Goal: Check status: Check status

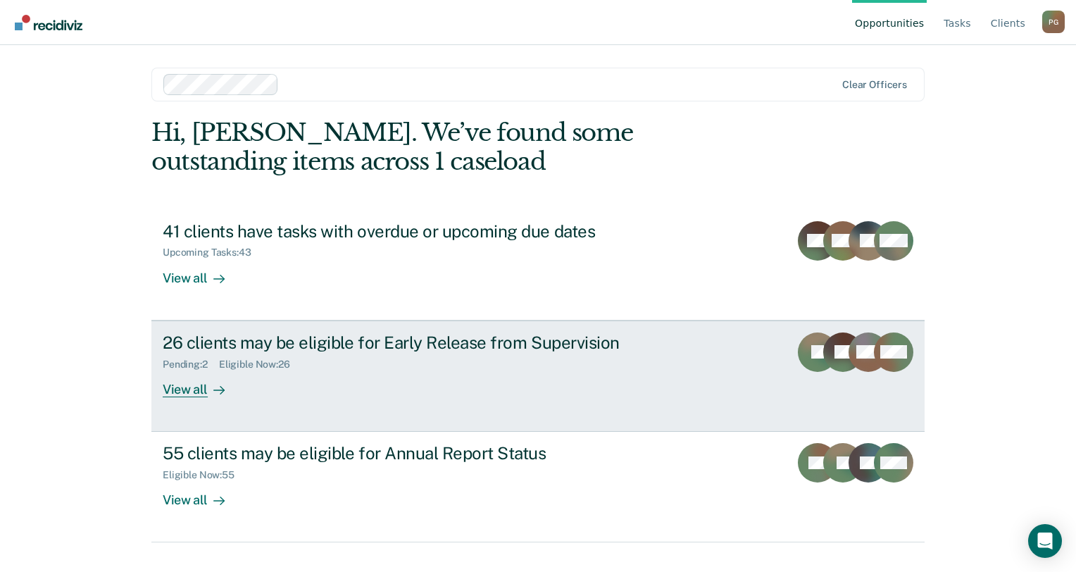
click at [394, 353] on div "Pending : 2 Eligible Now : 26" at bounding box center [410, 362] width 494 height 18
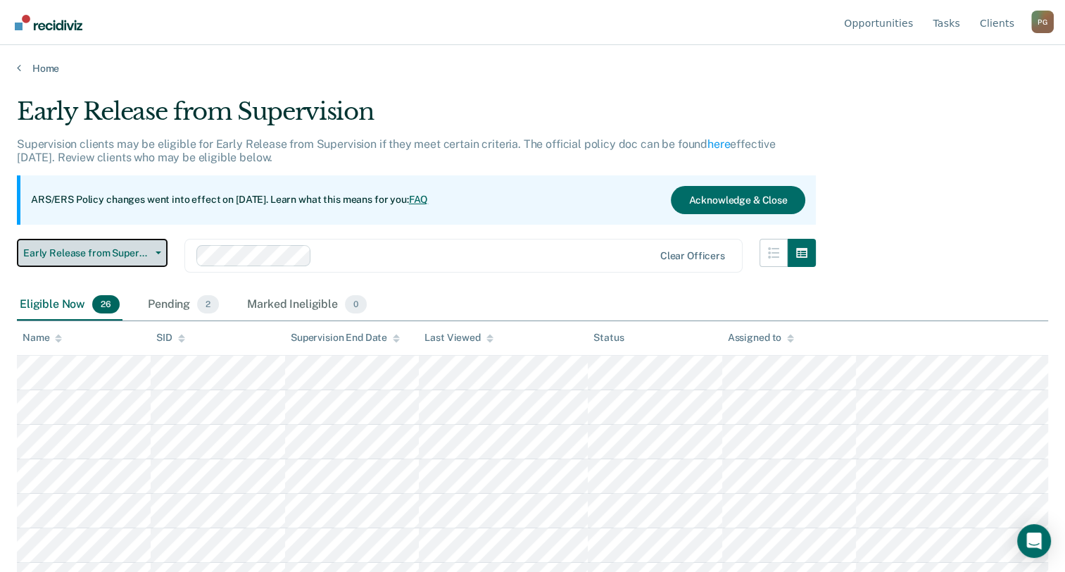
click at [157, 255] on button "Early Release from Supervision" at bounding box center [92, 253] width 151 height 28
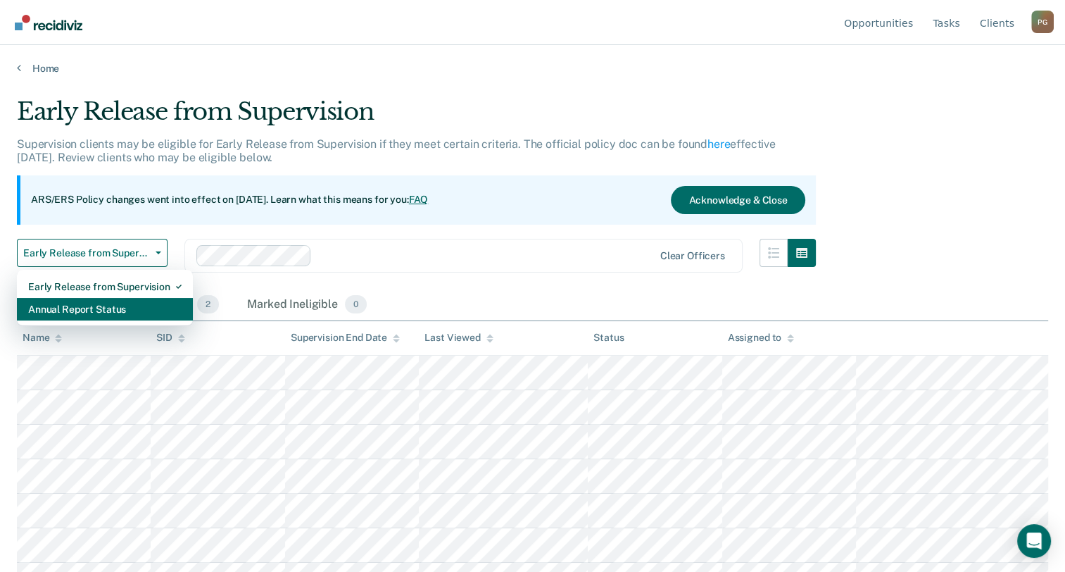
click at [127, 306] on div "Annual Report Status" at bounding box center [104, 309] width 153 height 23
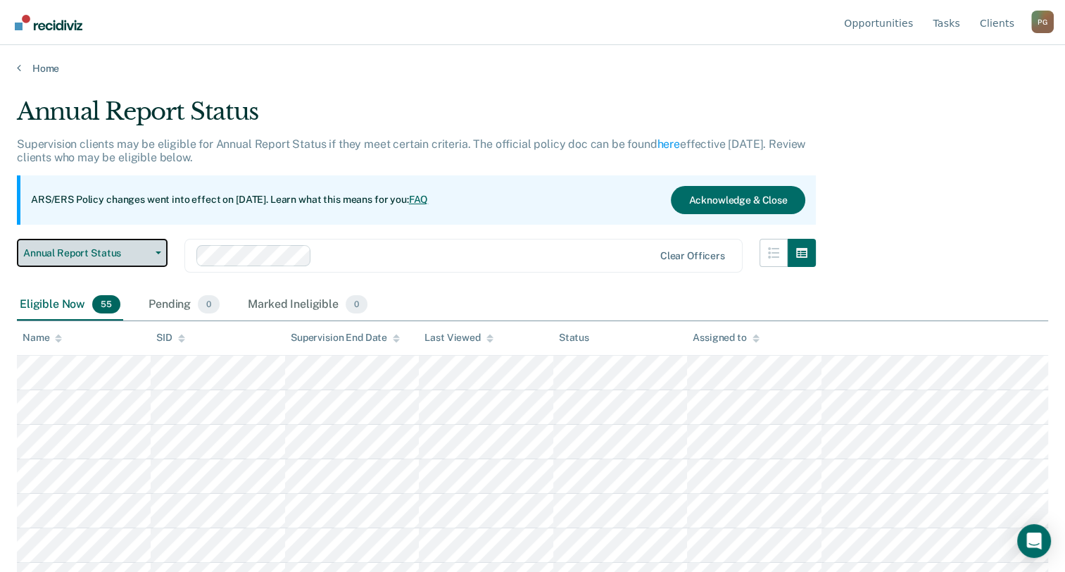
click at [156, 249] on button "Annual Report Status" at bounding box center [92, 253] width 151 height 28
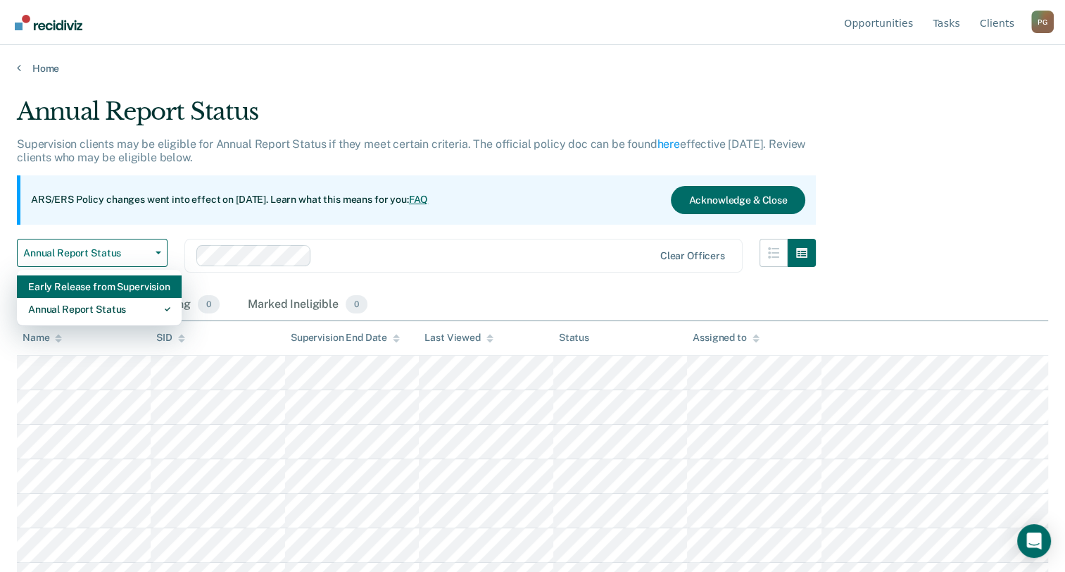
click at [130, 279] on div "Early Release from Supervision" at bounding box center [99, 286] width 142 height 23
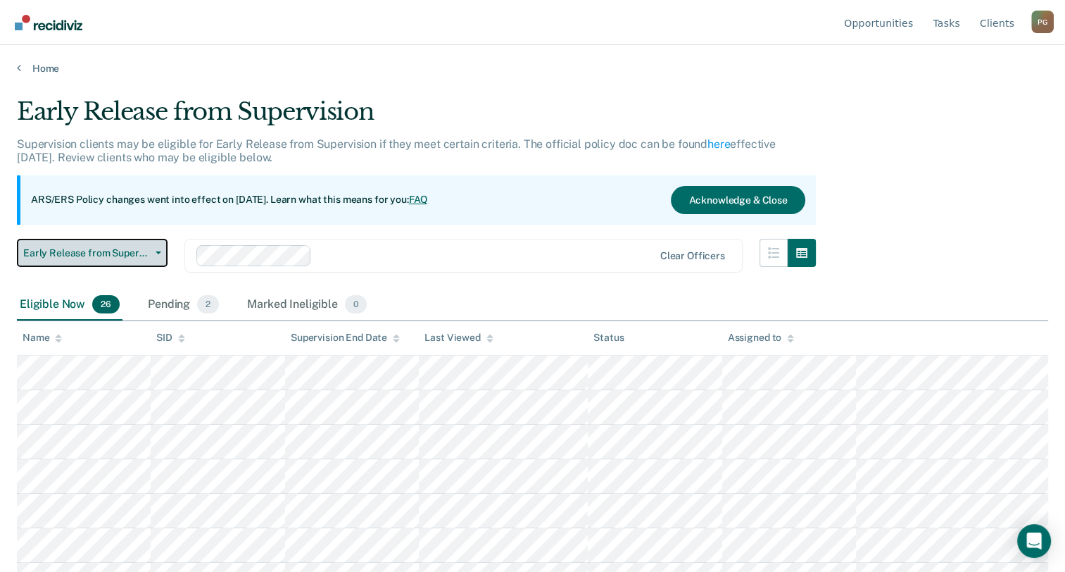
click at [155, 248] on button "Early Release from Supervision" at bounding box center [92, 253] width 151 height 28
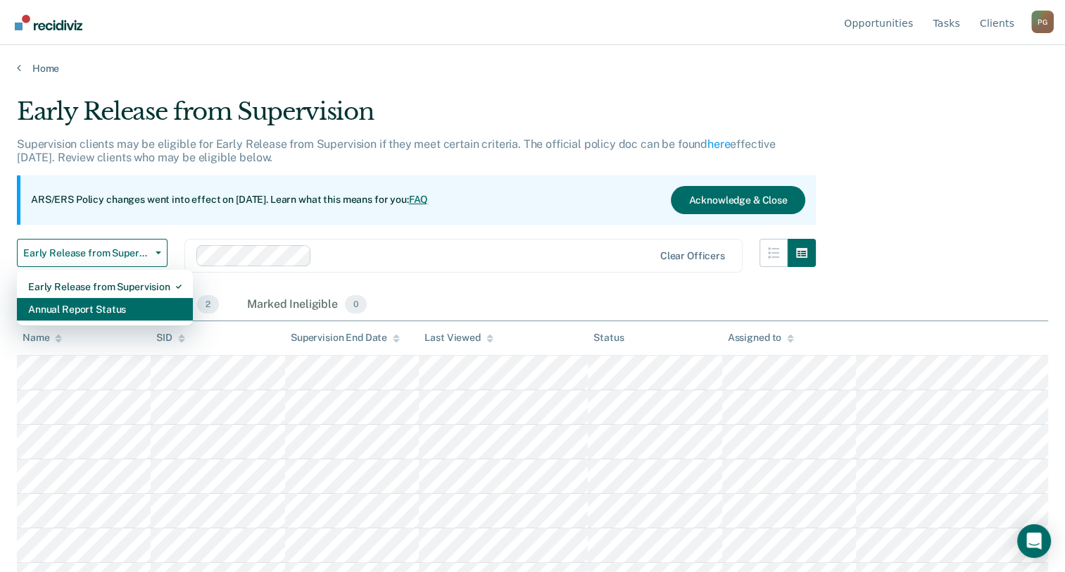
click at [130, 315] on div "Annual Report Status" at bounding box center [104, 309] width 153 height 23
